Goal: Find specific page/section: Find specific page/section

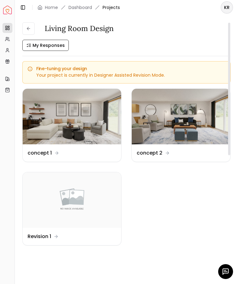
click at [50, 46] on span "My Responses" at bounding box center [49, 45] width 32 height 6
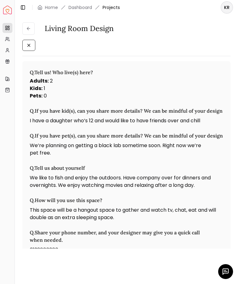
click at [27, 29] on icon at bounding box center [28, 29] width 3 height 0
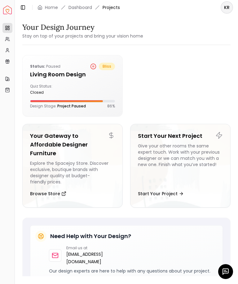
click at [237, 11] on div "KR" at bounding box center [227, 7] width 22 height 12
click at [112, 78] on h5 "Living Room design" at bounding box center [72, 74] width 85 height 9
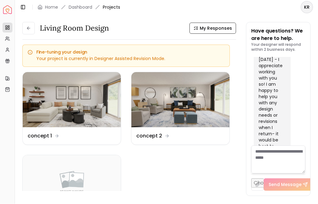
scroll to position [1186, 0]
click at [90, 85] on img at bounding box center [72, 100] width 98 height 55
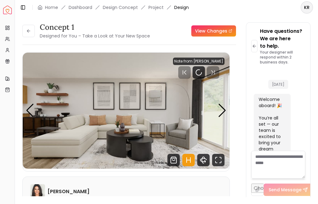
scroll to position [1346, 0]
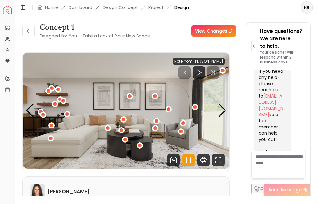
click at [217, 62] on div "Note from [PERSON_NAME]" at bounding box center [198, 61] width 51 height 7
click at [50, 123] on div "1 / 5" at bounding box center [51, 126] width 6 height 6
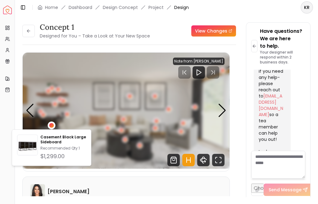
click at [61, 145] on p "Casement Black Large Sideboard" at bounding box center [63, 140] width 46 height 10
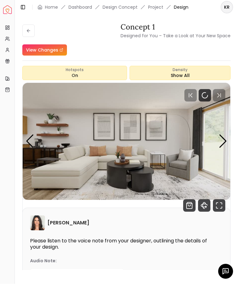
scroll to position [2, 0]
